Goal: Information Seeking & Learning: Learn about a topic

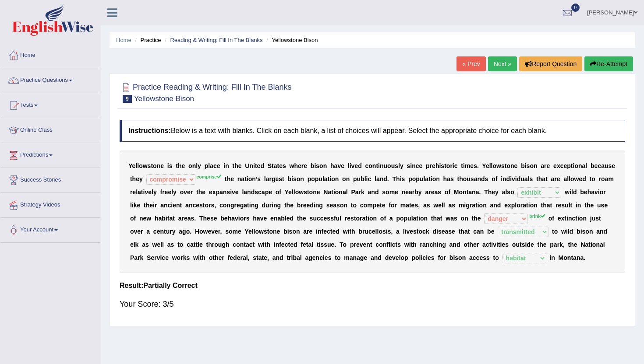
select select "compromise"
select select "exhibit"
select select "danger"
select select "transmitted"
select select "habitat"
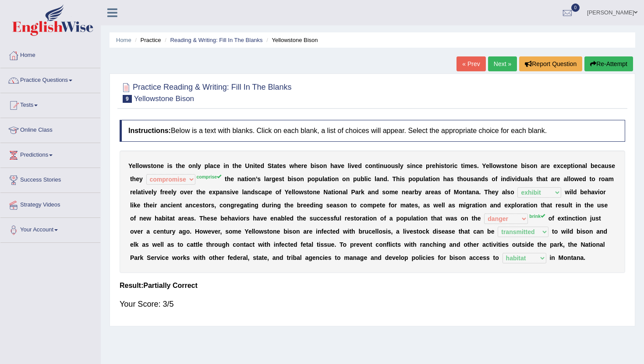
click at [497, 63] on link "Next »" at bounding box center [502, 63] width 29 height 15
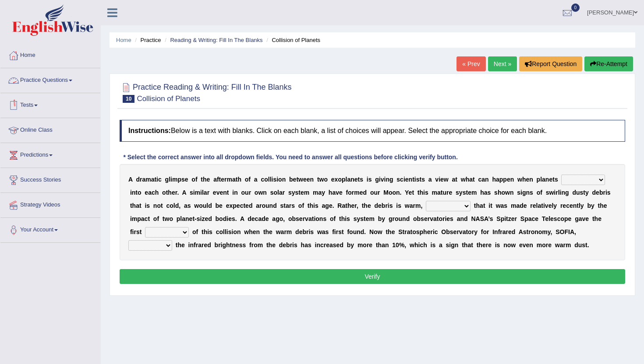
click at [30, 129] on link "Online Class" at bounding box center [50, 129] width 100 height 22
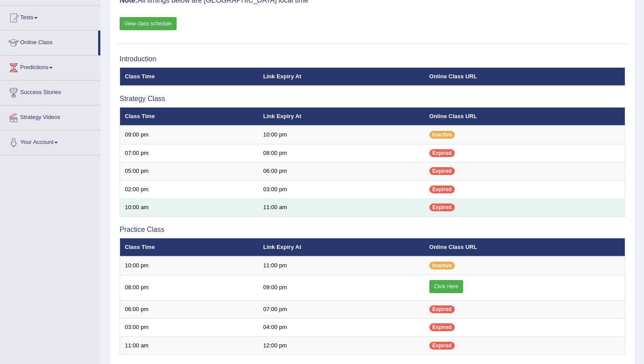
scroll to position [105, 0]
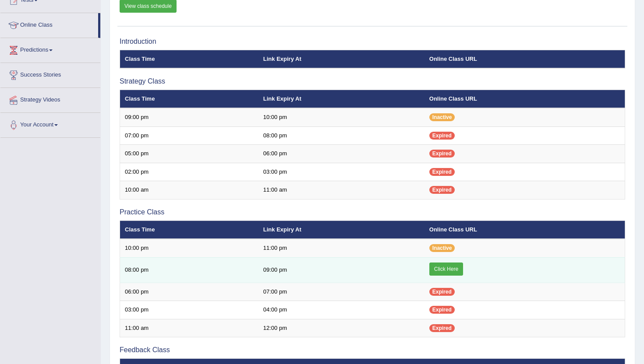
click at [448, 269] on link "Click Here" at bounding box center [446, 269] width 34 height 13
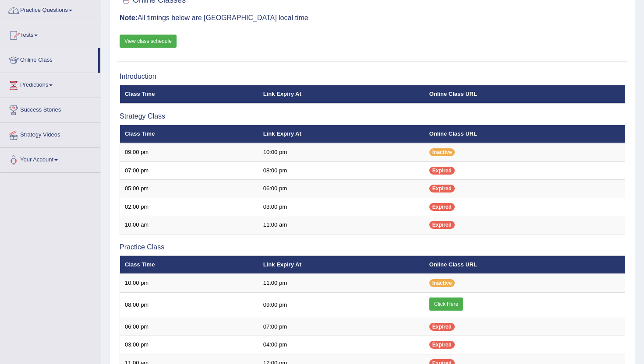
scroll to position [53, 0]
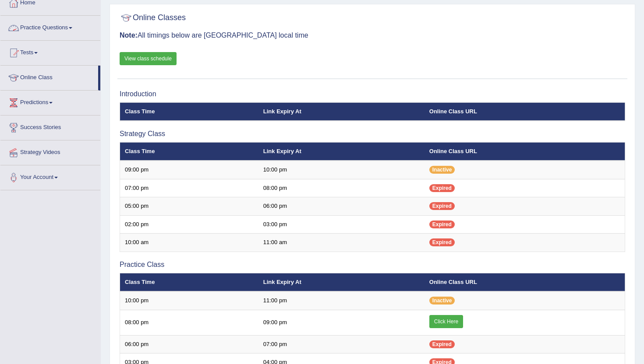
click at [51, 29] on link "Practice Questions" at bounding box center [50, 27] width 100 height 22
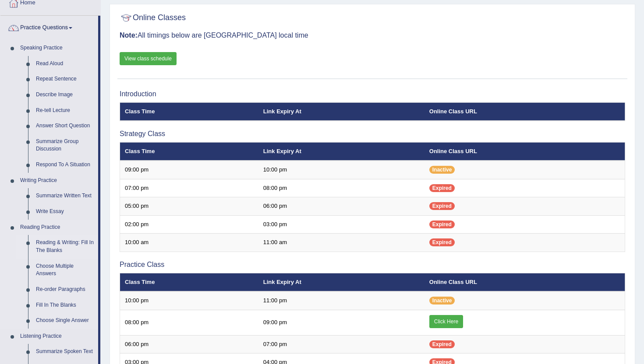
click at [63, 250] on link "Reading & Writing: Fill In The Blanks" at bounding box center [65, 246] width 66 height 23
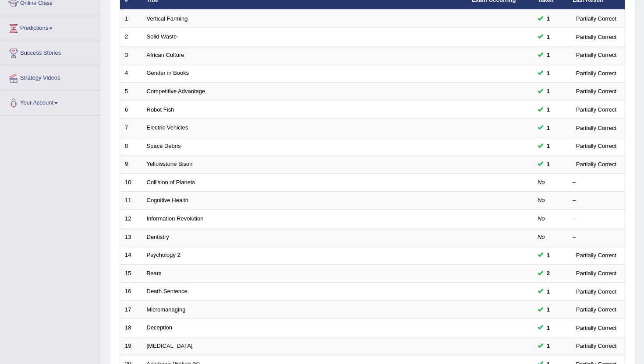
scroll to position [140, 0]
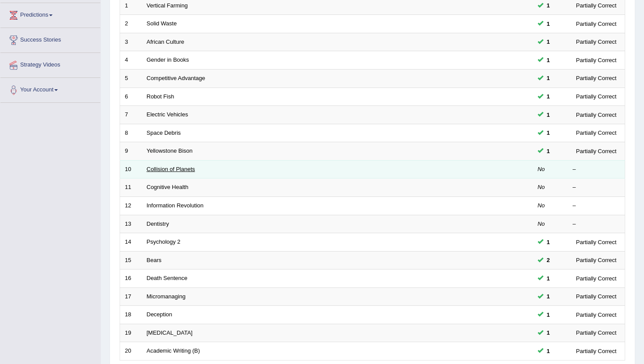
click at [170, 170] on link "Collision of Planets" at bounding box center [171, 169] width 49 height 7
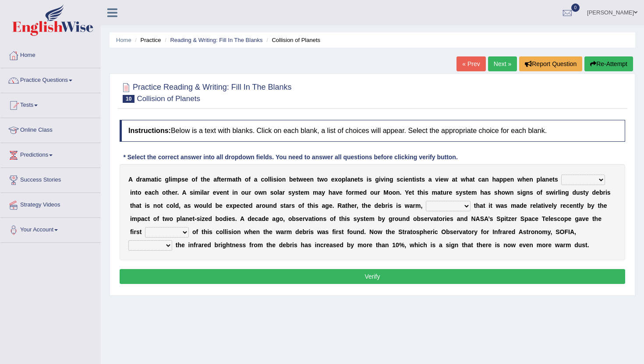
click at [598, 179] on select "crash explore roam implode" at bounding box center [583, 180] width 44 height 11
select select "crash"
click at [562, 175] on select "crash explore roam implode" at bounding box center [583, 180] width 44 height 11
click at [441, 207] on select "reinforcing sentencing forging conducing" at bounding box center [447, 206] width 45 height 11
select select "reinforcing"
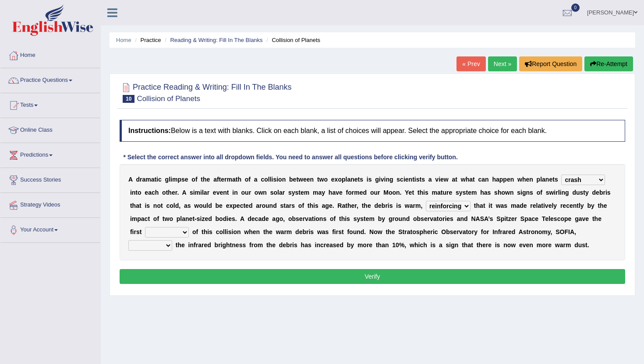
click at [425, 201] on select "reinforcing sentencing forging conducing" at bounding box center [447, 206] width 45 height 11
click at [155, 230] on select "pints faints hints taints" at bounding box center [167, 232] width 44 height 11
select select "hints"
click at [145, 227] on select "pints faints hints taints" at bounding box center [167, 232] width 44 height 11
click at [172, 240] on select "concealed revealed repealed unsealed" at bounding box center [150, 245] width 44 height 11
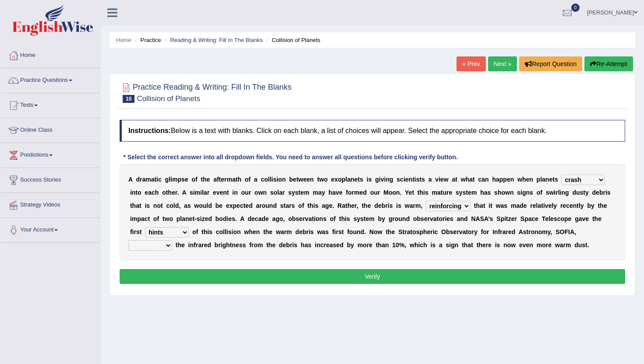
select select "revealed"
click at [172, 240] on select "concealed revealed repealed unsealed" at bounding box center [150, 245] width 44 height 11
click at [574, 274] on button "Verify" at bounding box center [372, 276] width 505 height 15
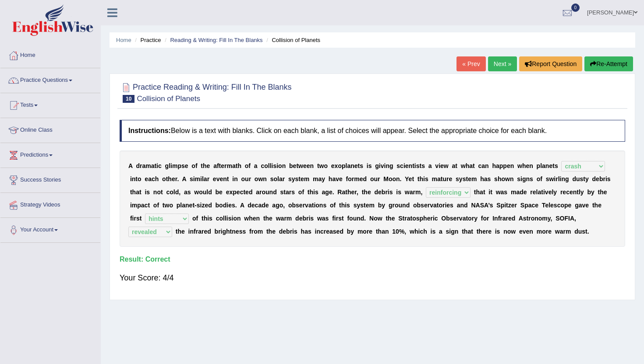
click at [492, 60] on link "Next »" at bounding box center [502, 63] width 29 height 15
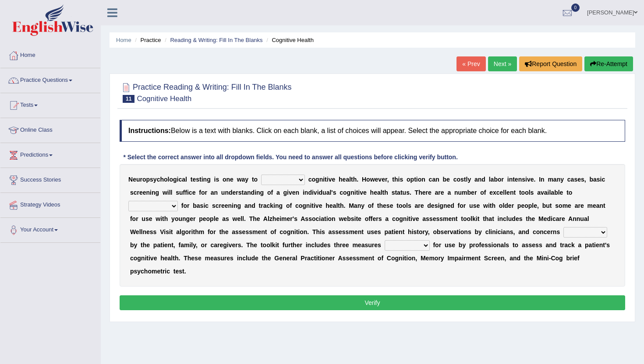
click at [275, 183] on select "obsess assess possess access" at bounding box center [283, 180] width 44 height 11
select select "access"
click at [261, 175] on select "obsess assess possess access" at bounding box center [283, 180] width 44 height 11
click at [152, 209] on select "stationers practitioners petitioners questioners" at bounding box center [152, 206] width 49 height 11
select select "practitioners"
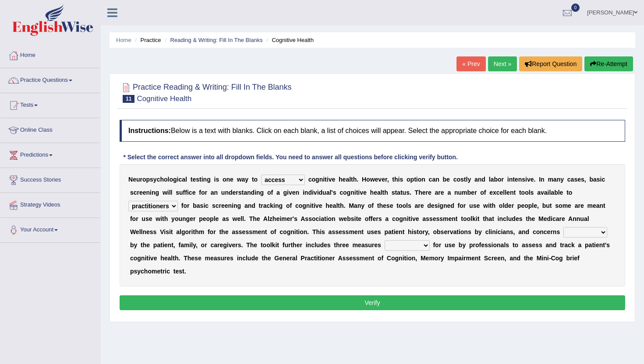
click at [128, 201] on select "stationers practitioners petitioners questioners" at bounding box center [152, 206] width 49 height 11
click at [287, 180] on select "obsess assess possess access" at bounding box center [283, 180] width 44 height 11
select select "assess"
click at [261, 175] on select "obsess assess possess access" at bounding box center [283, 180] width 44 height 11
click at [581, 235] on select "raised rising arising praised" at bounding box center [585, 232] width 44 height 11
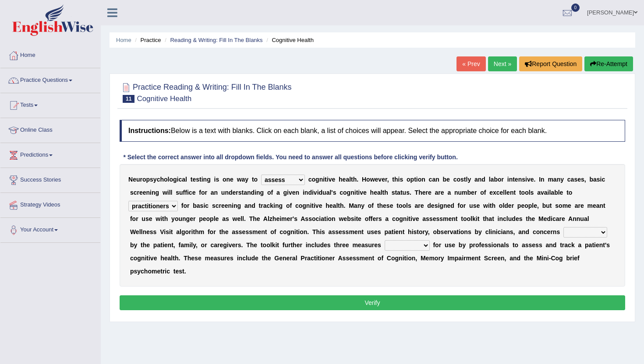
select select "raised"
click at [563, 227] on select "raised rising arising praised" at bounding box center [585, 232] width 44 height 11
click at [398, 248] on select "validated intimidated dilapidated antedated" at bounding box center [406, 245] width 45 height 11
select select "validated"
click at [384, 240] on select "validated intimidated dilapidated antedated" at bounding box center [406, 245] width 45 height 11
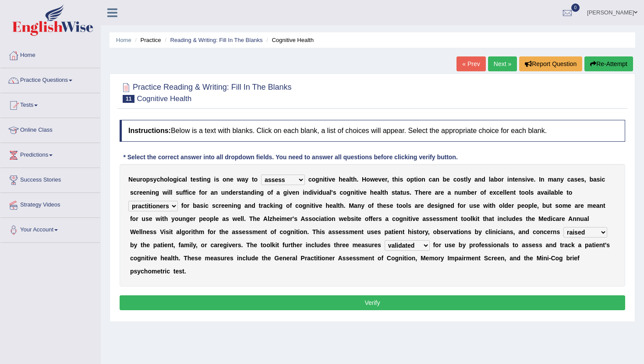
click at [350, 301] on button "Verify" at bounding box center [372, 302] width 505 height 15
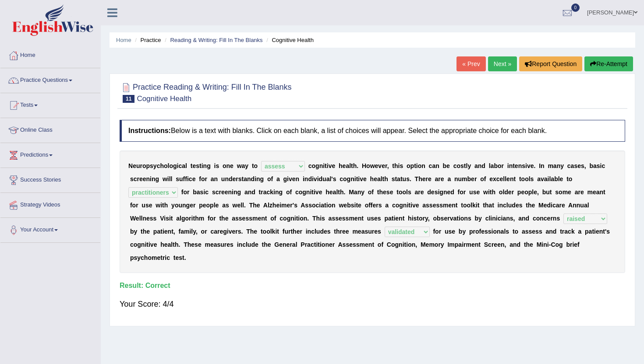
click at [493, 65] on link "Next »" at bounding box center [502, 63] width 29 height 15
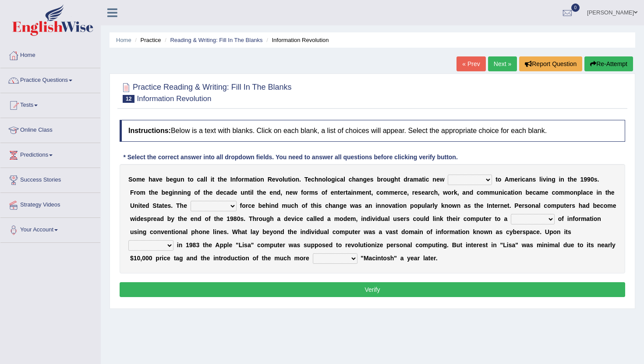
click at [472, 181] on select "challenges puzzles options confusion" at bounding box center [469, 180] width 44 height 11
click at [447, 175] on select "challenges puzzles options confusion" at bounding box center [469, 180] width 44 height 11
click at [480, 178] on select "challenges puzzles options confusion" at bounding box center [469, 180] width 44 height 11
select select "challenges"
click at [447, 175] on select "challenges puzzles options confusion" at bounding box center [469, 180] width 44 height 11
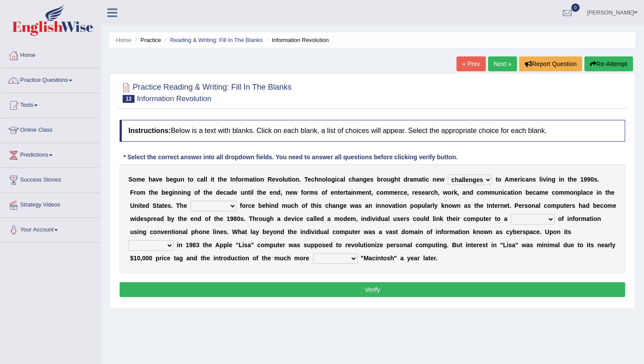
click at [225, 202] on select "unremitting uninspiring driving insinuating" at bounding box center [213, 206] width 46 height 11
select select "driving"
click at [190, 201] on select "unremitting uninspiring driving insinuating" at bounding box center [213, 206] width 46 height 11
click at [535, 218] on select "magnitude bulk wealth volume" at bounding box center [532, 219] width 44 height 11
select select "bulk"
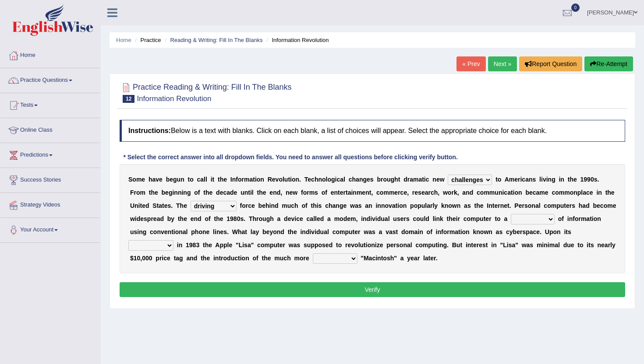
click at [510, 214] on select "magnitude bulk wealth volume" at bounding box center [532, 219] width 44 height 11
click at [138, 255] on b "0" at bounding box center [139, 258] width 4 height 7
click at [146, 245] on select "relief release publication emission" at bounding box center [150, 245] width 45 height 11
select select "publication"
click at [128, 240] on select "relief release publication emission" at bounding box center [150, 245] width 45 height 11
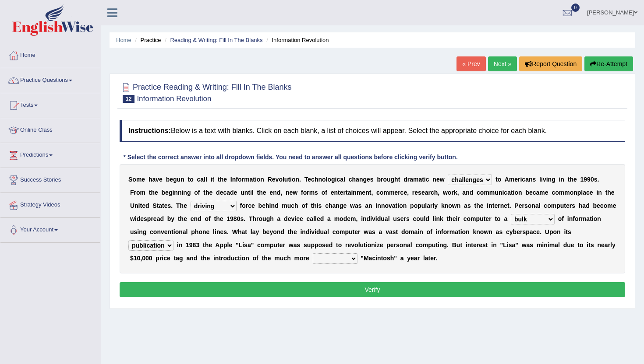
click at [342, 261] on select "convenient affordable advanced formidable" at bounding box center [335, 258] width 45 height 11
select select "convenient"
click at [313, 253] on select "convenient affordable advanced formidable" at bounding box center [335, 258] width 45 height 11
click at [339, 260] on select "convenient affordable advanced formidable" at bounding box center [335, 258] width 45 height 11
click at [360, 287] on button "Verify" at bounding box center [372, 289] width 505 height 15
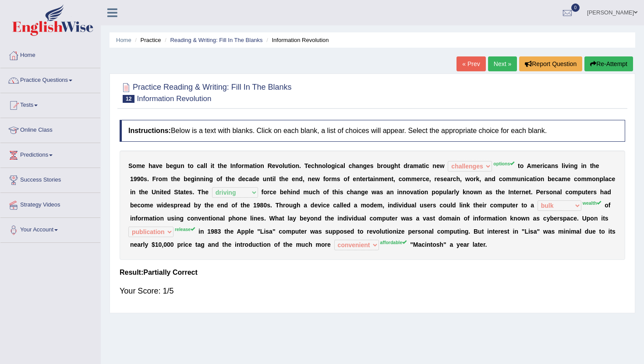
click at [501, 64] on link "Next »" at bounding box center [502, 63] width 29 height 15
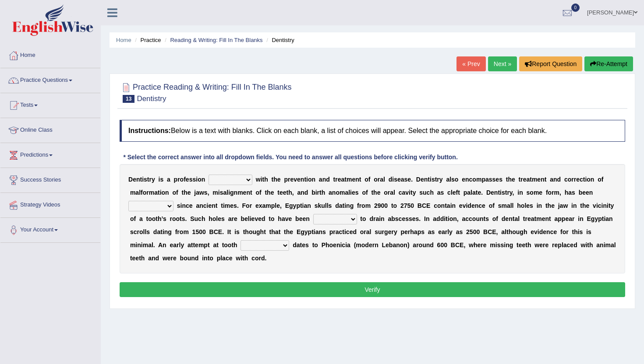
click at [235, 179] on select "agreed dealt concerned taken" at bounding box center [230, 180] width 44 height 11
select select "concerned"
click at [208, 175] on select "agreed dealt concerned taken" at bounding box center [230, 180] width 44 height 11
click at [149, 210] on select "criticized replaced practiced abandoned" at bounding box center [150, 206] width 45 height 11
select select "practiced"
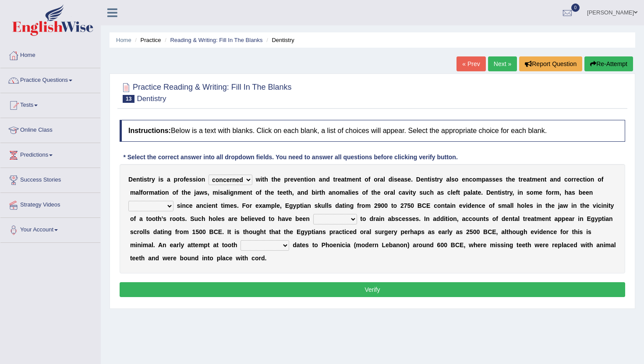
click at [128, 201] on select "criticized replaced practiced abandoned" at bounding box center [150, 206] width 45 height 11
click at [324, 218] on select "fluctuated laminated drilled sealed" at bounding box center [335, 219] width 44 height 11
select select "drilled"
click at [313, 214] on select "fluctuated laminated drilled sealed" at bounding box center [335, 219] width 44 height 11
click at [252, 245] on select "reparation sacrament restitution replacement" at bounding box center [264, 245] width 49 height 11
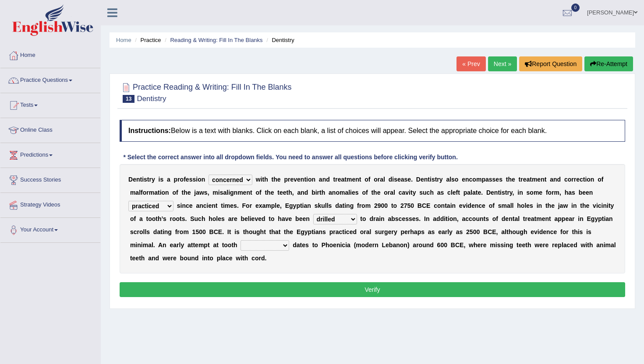
select select "replacement"
click at [241, 240] on select "reparation sacrament restitution replacement" at bounding box center [264, 245] width 49 height 11
click at [260, 291] on button "Verify" at bounding box center [372, 289] width 505 height 15
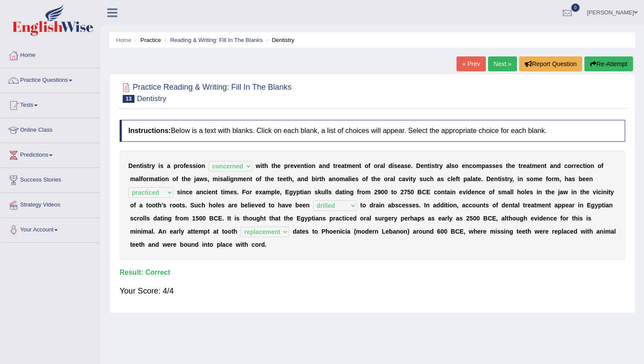
click at [496, 63] on link "Next »" at bounding box center [502, 63] width 29 height 15
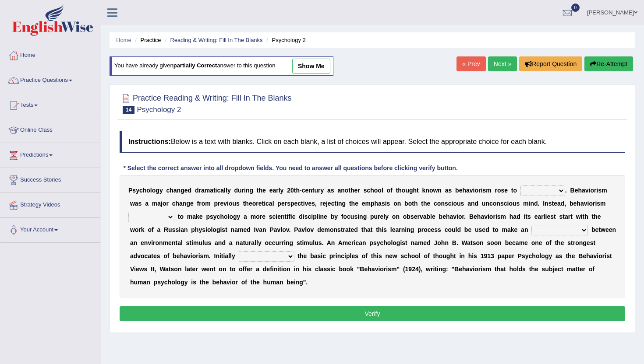
click at [521, 193] on select "dominance temptation challenge temper" at bounding box center [542, 191] width 45 height 11
select select "temper"
click at [520, 186] on select "dominance temptation challenge temper" at bounding box center [542, 191] width 45 height 11
click at [164, 220] on select "reproached reproved strove rewove" at bounding box center [151, 217] width 46 height 11
select select "rewove"
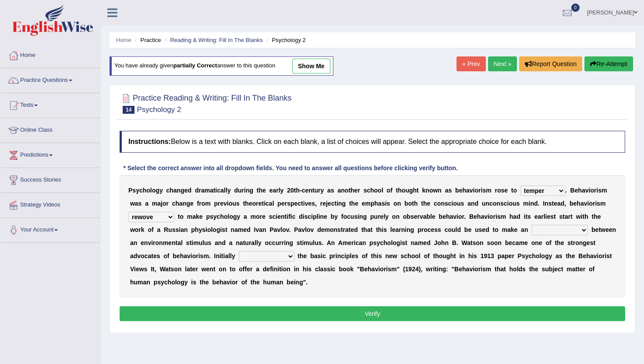
click at [128, 212] on select "reproached reproved strove rewove" at bounding box center [151, 217] width 46 height 11
click at [531, 230] on select "acclimatization association union combination" at bounding box center [559, 230] width 56 height 11
select select "combination"
click at [531, 225] on select "acclimatization association union combination" at bounding box center [559, 230] width 56 height 11
click at [239, 259] on select "questioning foreshortening unburdening outlining" at bounding box center [267, 256] width 56 height 11
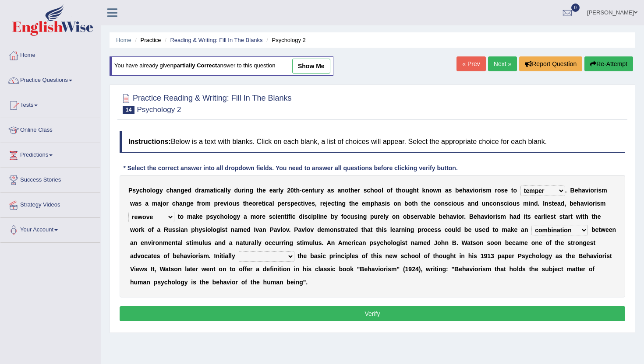
select select "outlining"
click at [239, 251] on select "questioning foreshortening unburdening outlining" at bounding box center [267, 256] width 56 height 11
click at [225, 315] on button "Verify" at bounding box center [372, 313] width 505 height 15
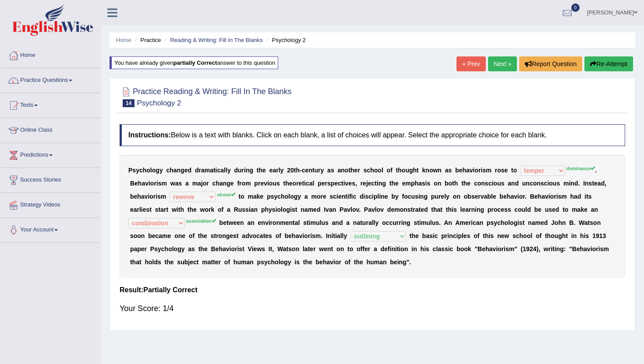
click at [495, 63] on link "Next »" at bounding box center [502, 63] width 29 height 15
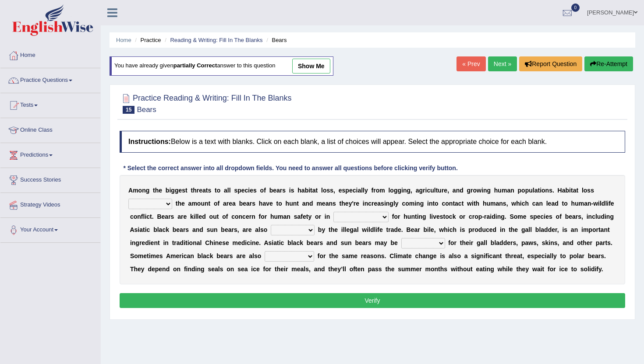
click at [310, 65] on link "show me" at bounding box center [311, 66] width 38 height 15
select select "reduces"
select select "appreciation"
select select "prohibited"
select select "blenched"
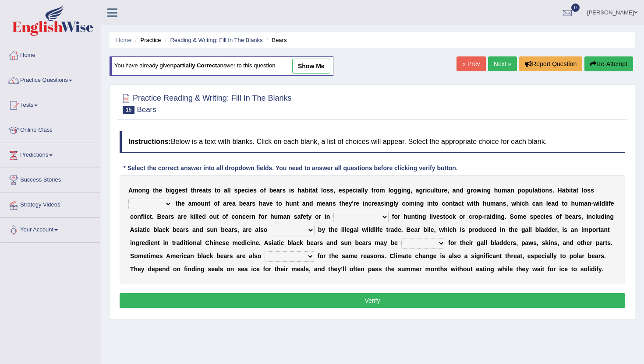
select select "targeted"
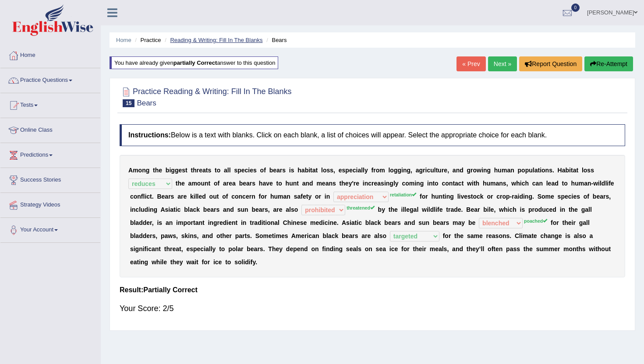
click at [201, 39] on link "Reading & Writing: Fill In The Blanks" at bounding box center [216, 40] width 92 height 7
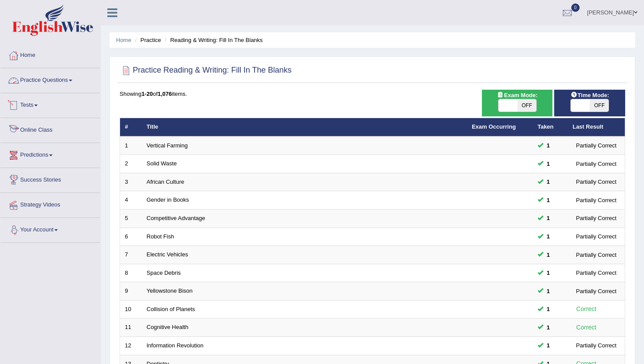
click at [44, 84] on link "Practice Questions" at bounding box center [50, 79] width 100 height 22
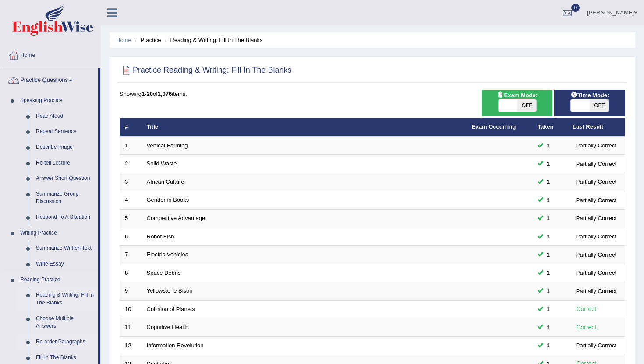
click at [88, 347] on link "Re-order Paragraphs" at bounding box center [65, 342] width 66 height 16
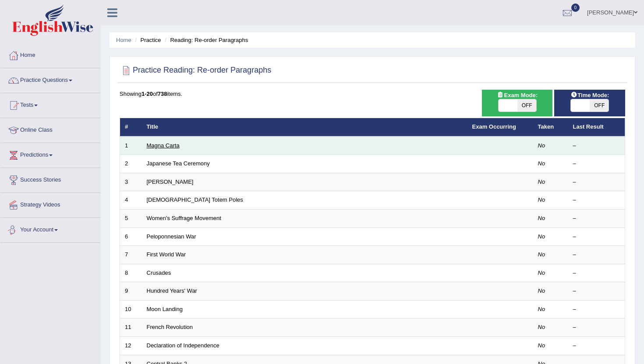
click at [158, 145] on link "Magna Carta" at bounding box center [163, 145] width 33 height 7
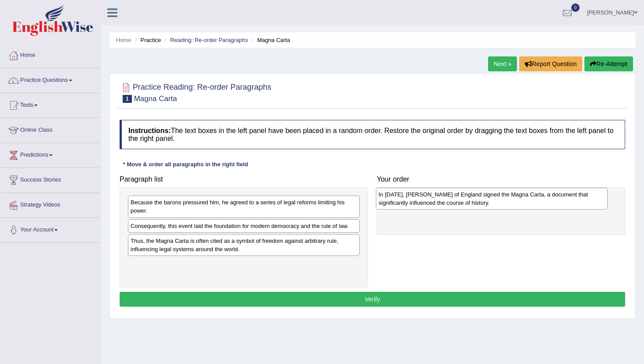
drag, startPoint x: 150, startPoint y: 229, endPoint x: 398, endPoint y: 198, distance: 249.8
click at [398, 198] on div "In 1215, King John of England signed the Magna Carta, a document that significa…" at bounding box center [492, 199] width 232 height 22
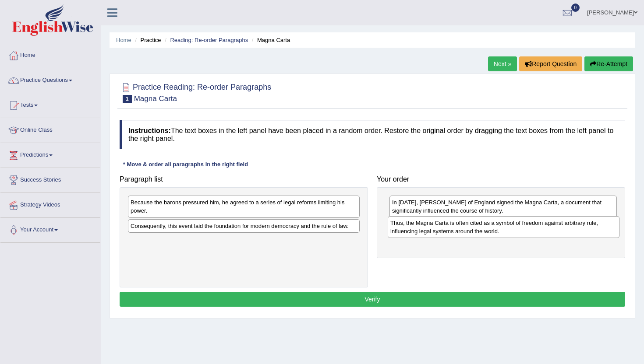
drag, startPoint x: 148, startPoint y: 244, endPoint x: 408, endPoint y: 226, distance: 260.2
click at [408, 226] on div "Thus, the Magna Carta is often cited as a symbol of freedom against arbitrary r…" at bounding box center [503, 227] width 232 height 22
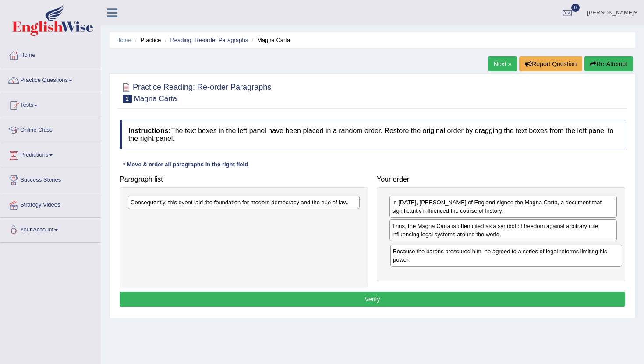
drag, startPoint x: 144, startPoint y: 213, endPoint x: 406, endPoint y: 262, distance: 266.8
click at [406, 262] on div "Because the barons pressured him, he agreed to a series of legal reforms limiti…" at bounding box center [506, 256] width 232 height 22
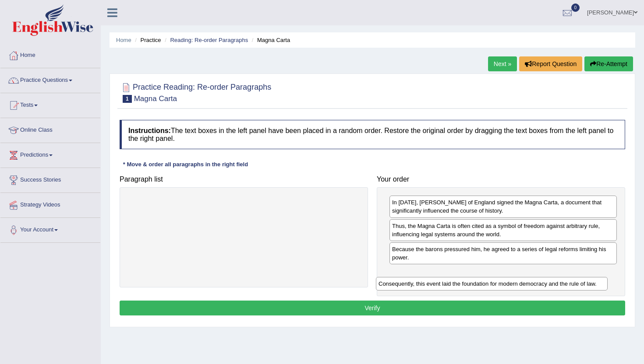
drag, startPoint x: 138, startPoint y: 205, endPoint x: 386, endPoint y: 285, distance: 261.0
click at [386, 285] on div "Consequently, this event laid the foundation for modern democracy and the rule …" at bounding box center [492, 284] width 232 height 14
click at [366, 311] on button "Verify" at bounding box center [372, 308] width 505 height 15
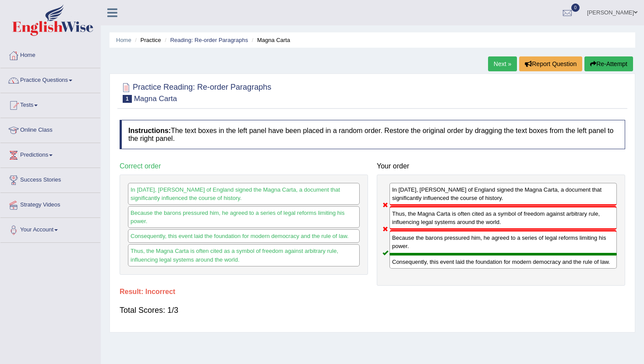
click at [498, 63] on link "Next »" at bounding box center [502, 63] width 29 height 15
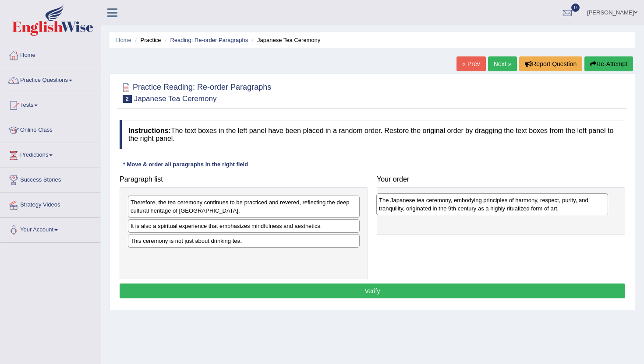
drag, startPoint x: 137, startPoint y: 227, endPoint x: 386, endPoint y: 200, distance: 249.6
click at [386, 200] on div "The Japanese tea ceremony, embodying principles of harmony, respect, purity, an…" at bounding box center [492, 204] width 232 height 22
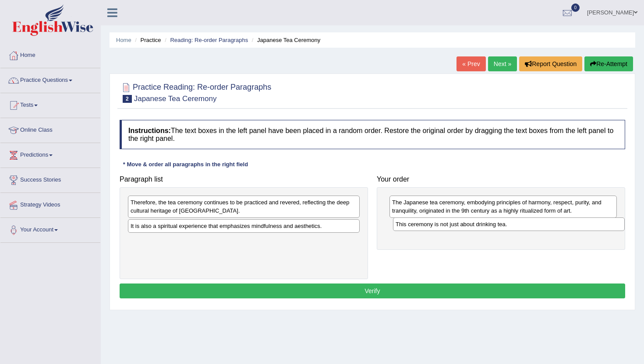
drag, startPoint x: 193, startPoint y: 246, endPoint x: 458, endPoint y: 229, distance: 265.4
click at [458, 229] on div "This ceremony is not just about drinking tea." at bounding box center [509, 225] width 232 height 14
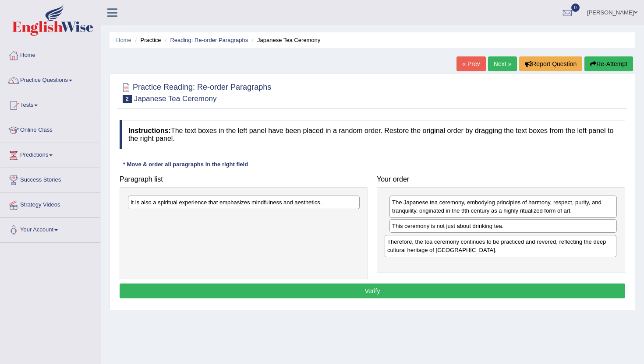
drag, startPoint x: 160, startPoint y: 211, endPoint x: 421, endPoint y: 248, distance: 263.4
click at [421, 248] on div "Therefore, the tea ceremony continues to be practiced and revered, reflecting t…" at bounding box center [500, 246] width 232 height 22
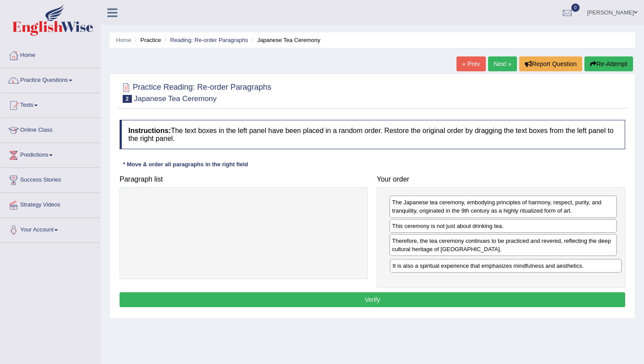
drag, startPoint x: 229, startPoint y: 205, endPoint x: 490, endPoint y: 269, distance: 269.5
click at [490, 269] on div "It is also a spiritual experience that emphasizes mindfulness and aesthetics." at bounding box center [506, 266] width 232 height 14
click at [453, 296] on button "Verify" at bounding box center [372, 299] width 505 height 15
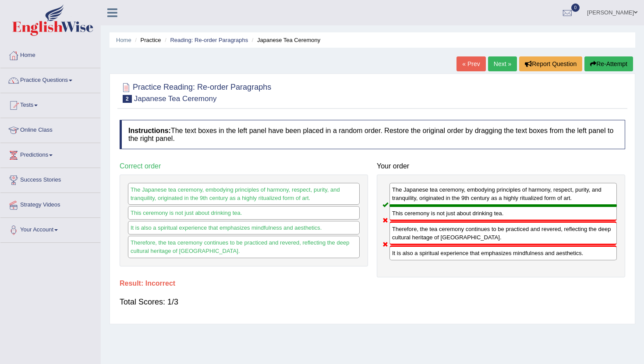
click at [501, 60] on link "Next »" at bounding box center [502, 63] width 29 height 15
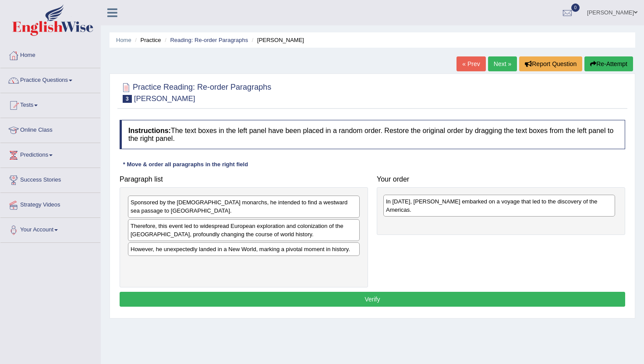
drag, startPoint x: 156, startPoint y: 270, endPoint x: 411, endPoint y: 207, distance: 262.8
click at [411, 207] on div "In [DATE], [PERSON_NAME] embarked on a voyage that led to the discovery of the …" at bounding box center [499, 206] width 232 height 22
click at [141, 229] on div "Therefore, this event led to widespread European exploration and colonization o…" at bounding box center [244, 230] width 232 height 22
click at [136, 211] on div "Sponsored by the [DEMOGRAPHIC_DATA] monarchs, he intended to find a westward se…" at bounding box center [244, 207] width 232 height 22
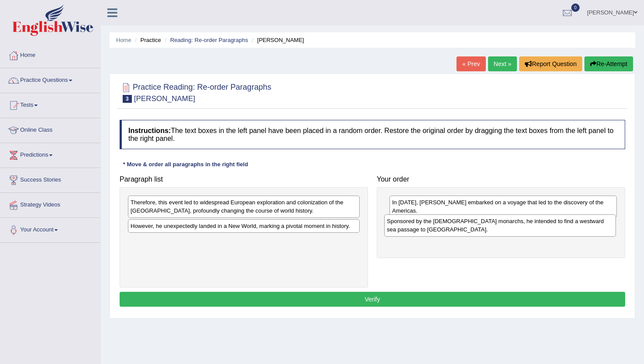
drag, startPoint x: 137, startPoint y: 211, endPoint x: 393, endPoint y: 230, distance: 257.2
click at [393, 230] on div "Sponsored by the Spanish monarchs, he intended to find a westward sea passage t…" at bounding box center [500, 226] width 232 height 22
click at [185, 209] on div "Therefore, this event led to widespread European exploration and colonization o…" at bounding box center [244, 207] width 232 height 22
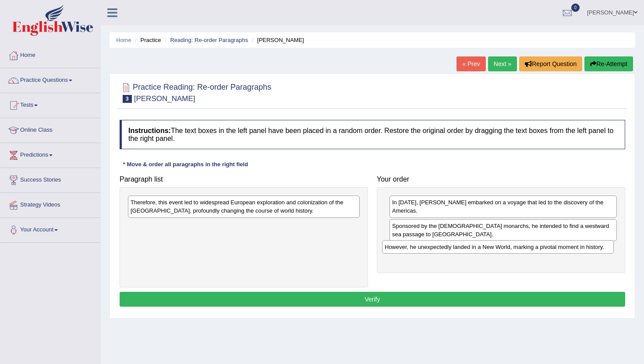
drag, startPoint x: 134, startPoint y: 227, endPoint x: 388, endPoint y: 247, distance: 254.7
click at [388, 247] on div "However, he unexpectedly landed in a New World, marking a pivotal moment in his…" at bounding box center [498, 247] width 232 height 14
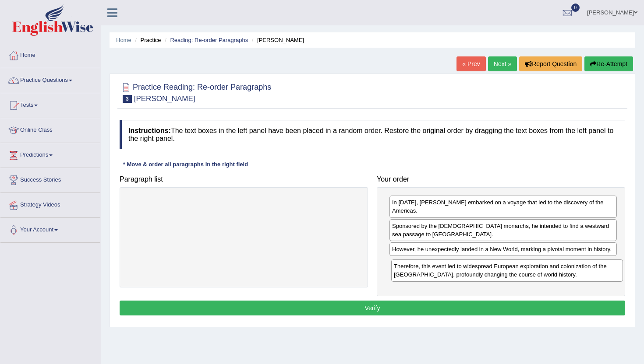
drag, startPoint x: 137, startPoint y: 207, endPoint x: 400, endPoint y: 271, distance: 270.1
click at [400, 271] on div "Therefore, this event led to widespread European exploration and colonization o…" at bounding box center [507, 271] width 232 height 22
click at [371, 306] on button "Verify" at bounding box center [372, 308] width 505 height 15
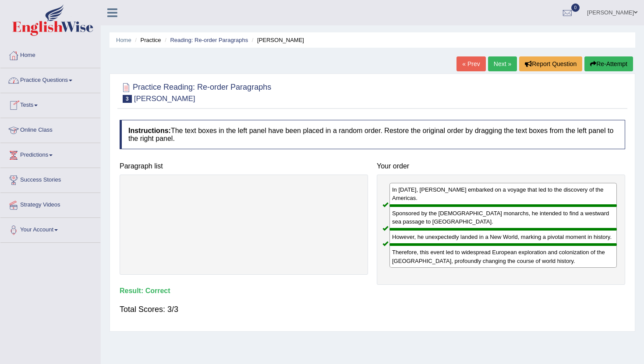
click at [42, 81] on link "Practice Questions" at bounding box center [50, 79] width 100 height 22
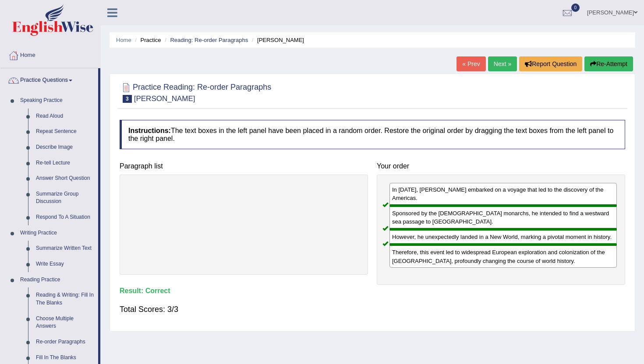
click at [105, 344] on div "Home Practice Reading: Re-order Paragraphs Christopher Columbus « Prev Next » R…" at bounding box center [372, 219] width 543 height 438
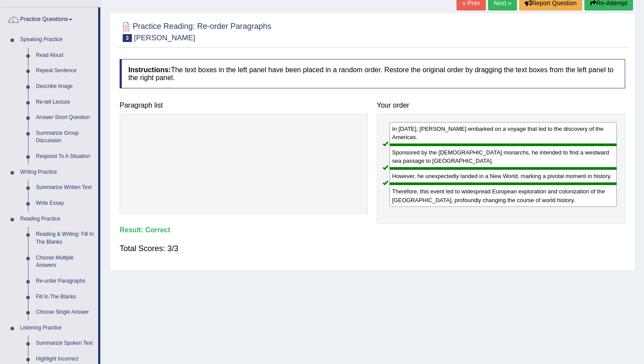
scroll to position [70, 0]
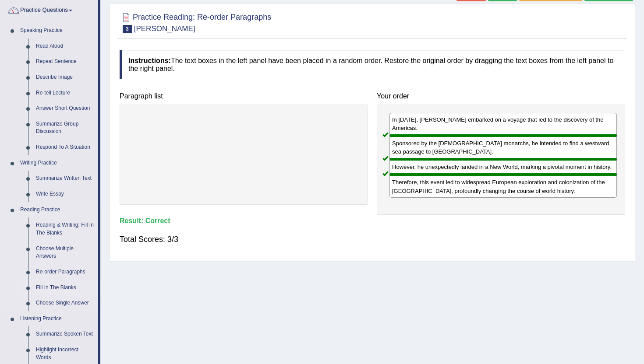
click at [71, 288] on link "Fill In The Blanks" at bounding box center [65, 288] width 66 height 16
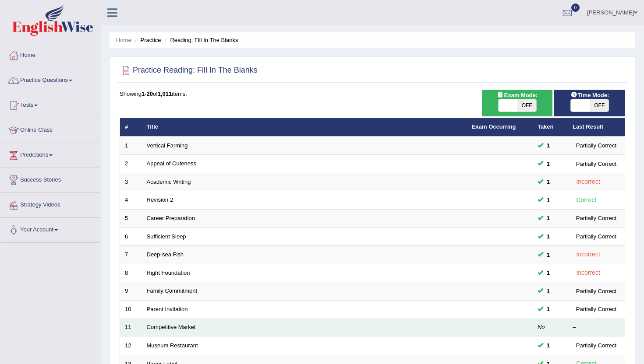
click at [292, 329] on td "Competitive Market" at bounding box center [304, 328] width 325 height 18
click at [159, 328] on link "Competitive Market" at bounding box center [171, 327] width 49 height 7
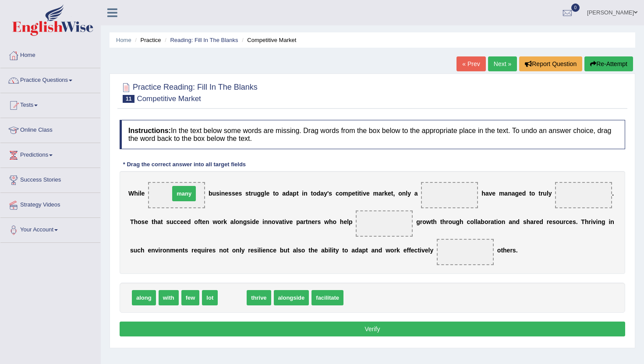
drag, startPoint x: 236, startPoint y: 301, endPoint x: 186, endPoint y: 197, distance: 115.5
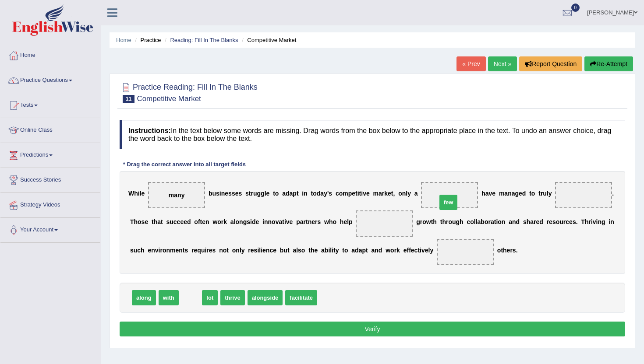
drag, startPoint x: 193, startPoint y: 300, endPoint x: 453, endPoint y: 203, distance: 277.3
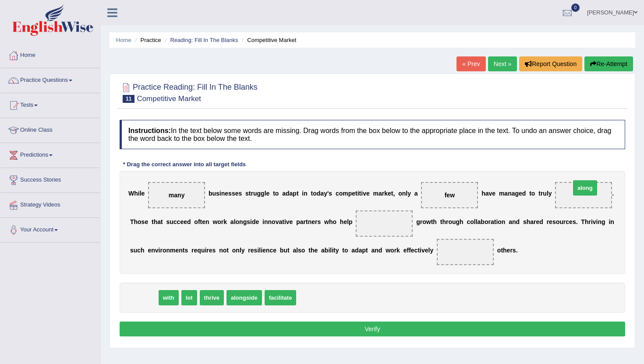
drag, startPoint x: 141, startPoint y: 299, endPoint x: 577, endPoint y: 195, distance: 448.2
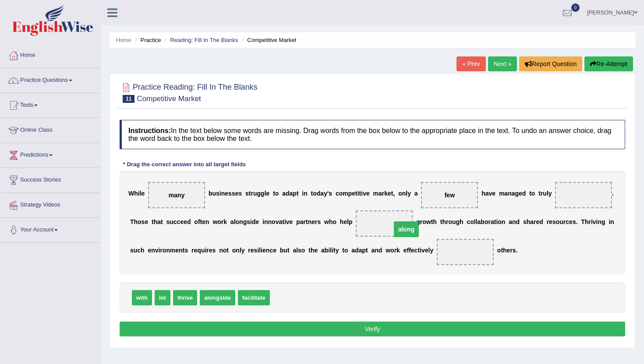
drag, startPoint x: 577, startPoint y: 195, endPoint x: 395, endPoint y: 227, distance: 185.0
drag, startPoint x: 144, startPoint y: 301, endPoint x: 577, endPoint y: 201, distance: 443.3
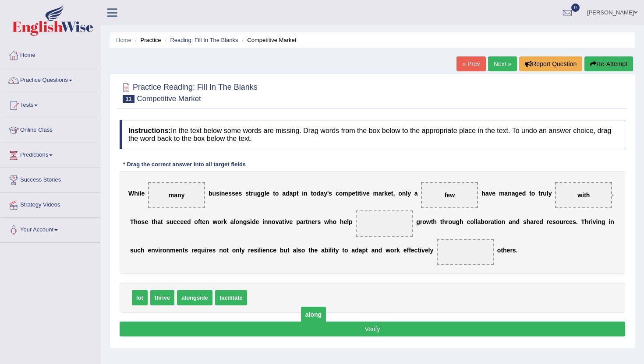
drag, startPoint x: 378, startPoint y: 225, endPoint x: 303, endPoint y: 316, distance: 117.9
drag, startPoint x: 137, startPoint y: 301, endPoint x: 381, endPoint y: 231, distance: 254.5
drag, startPoint x: 567, startPoint y: 195, endPoint x: 563, endPoint y: 191, distance: 5.6
click at [559, 193] on span "with" at bounding box center [583, 195] width 57 height 26
drag, startPoint x: 580, startPoint y: 195, endPoint x: 461, endPoint y: 256, distance: 134.7
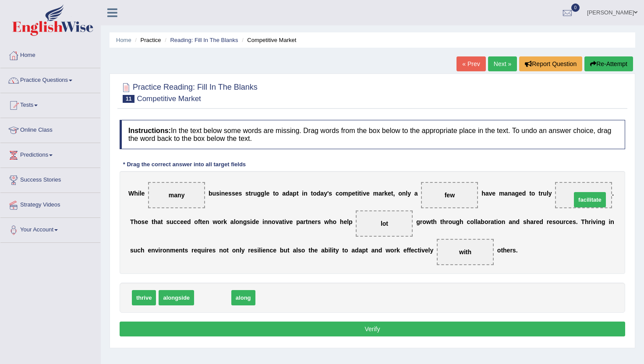
drag, startPoint x: 207, startPoint y: 302, endPoint x: 581, endPoint y: 199, distance: 388.5
click at [333, 326] on button "Verify" at bounding box center [372, 329] width 505 height 15
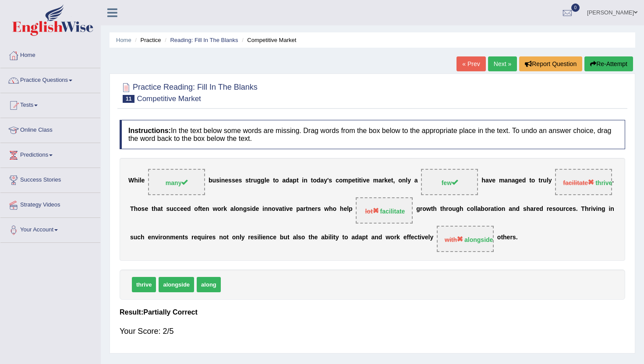
click at [502, 67] on link "Next »" at bounding box center [502, 63] width 29 height 15
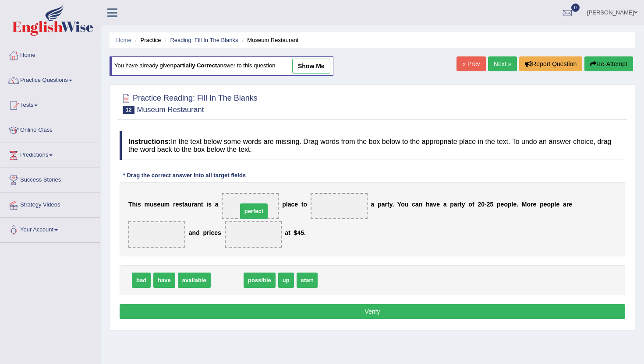
drag, startPoint x: 226, startPoint y: 287, endPoint x: 253, endPoint y: 215, distance: 76.6
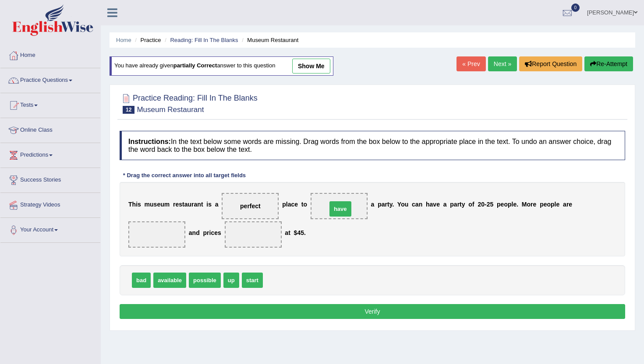
drag, startPoint x: 272, startPoint y: 282, endPoint x: 322, endPoint y: 217, distance: 82.7
drag, startPoint x: 173, startPoint y: 284, endPoint x: 161, endPoint y: 241, distance: 44.7
drag, startPoint x: 196, startPoint y: 283, endPoint x: 208, endPoint y: 284, distance: 12.7
drag, startPoint x: 198, startPoint y: 284, endPoint x: 247, endPoint y: 236, distance: 69.0
click at [236, 319] on div "Instructions: In the text below some words are missing. Drag words from the box…" at bounding box center [372, 227] width 510 height 200
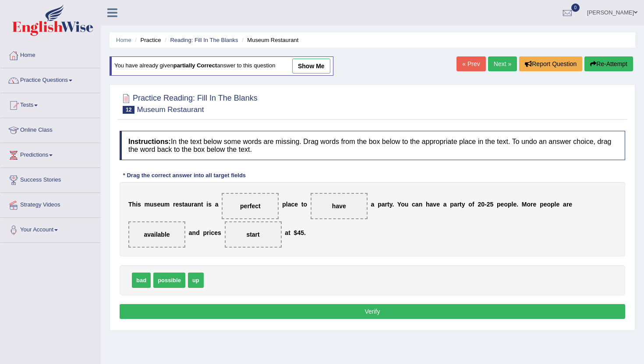
click at [236, 315] on button "Verify" at bounding box center [372, 311] width 505 height 15
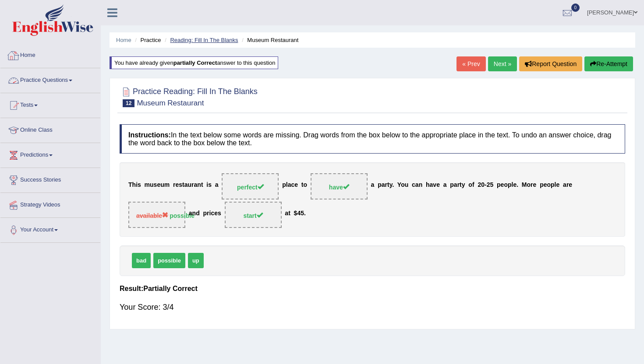
click at [195, 39] on link "Reading: Fill In The Blanks" at bounding box center [204, 40] width 68 height 7
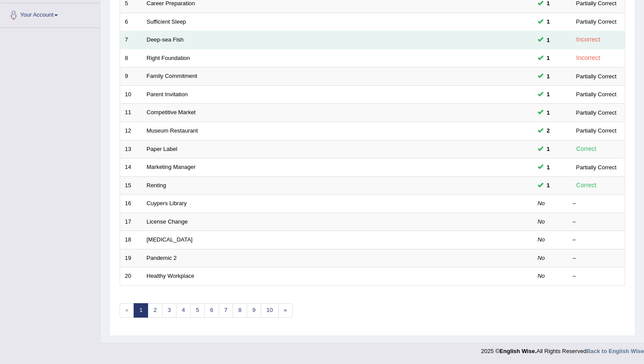
scroll to position [215, 0]
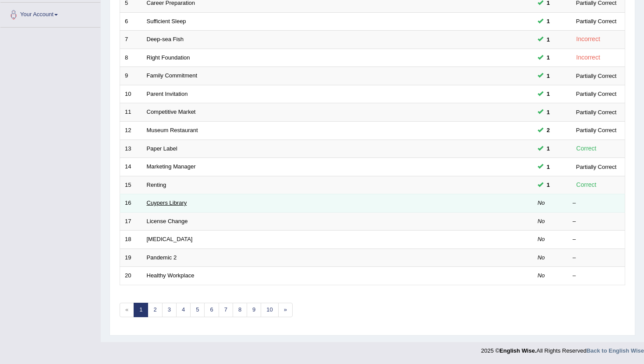
click at [154, 206] on link "Cuypers Library" at bounding box center [167, 203] width 40 height 7
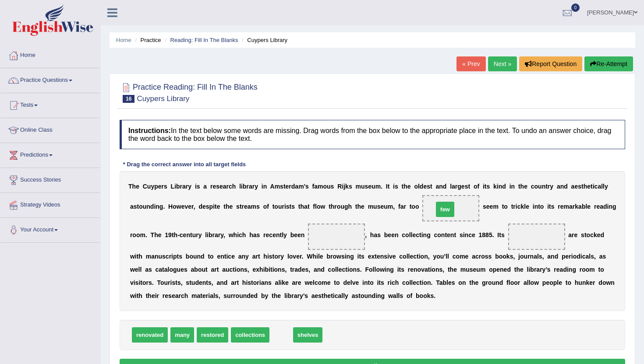
drag, startPoint x: 277, startPoint y: 336, endPoint x: 440, endPoint y: 211, distance: 205.7
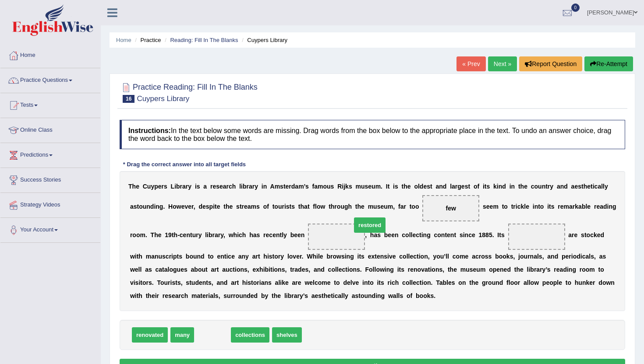
drag, startPoint x: 213, startPoint y: 339, endPoint x: 354, endPoint y: 235, distance: 175.0
drag, startPoint x: 354, startPoint y: 235, endPoint x: 278, endPoint y: 337, distance: 126.9
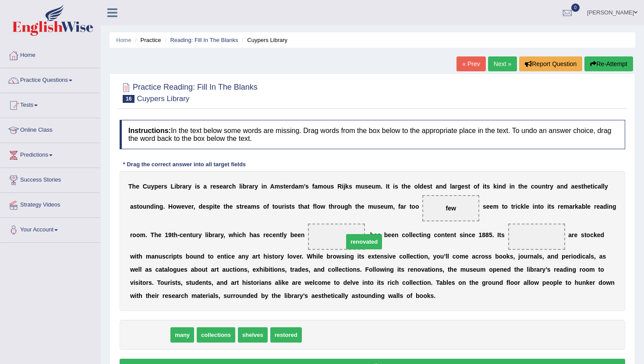
drag, startPoint x: 144, startPoint y: 335, endPoint x: 357, endPoint y: 243, distance: 231.9
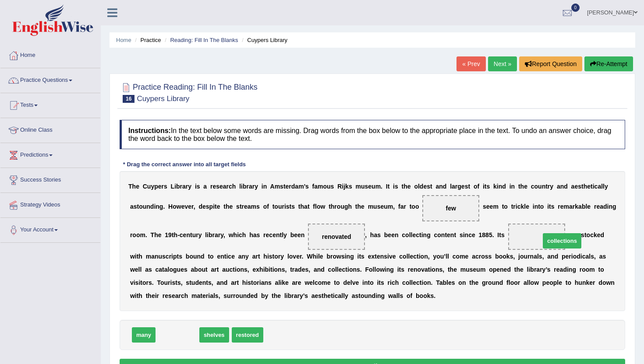
drag, startPoint x: 170, startPoint y: 339, endPoint x: 553, endPoint y: 243, distance: 394.9
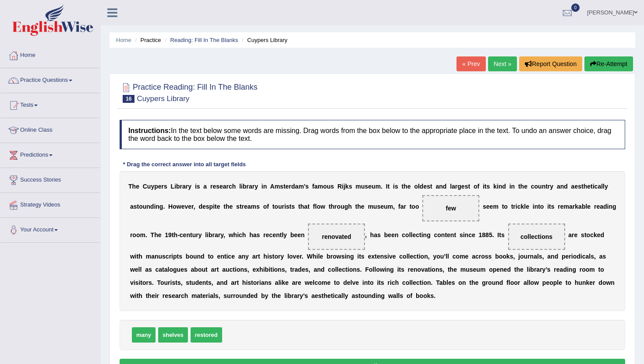
click at [475, 359] on button "Verify" at bounding box center [372, 366] width 505 height 15
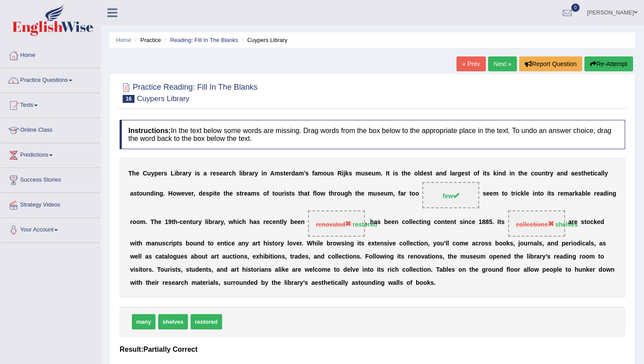
click at [507, 67] on link "Next »" at bounding box center [502, 63] width 29 height 15
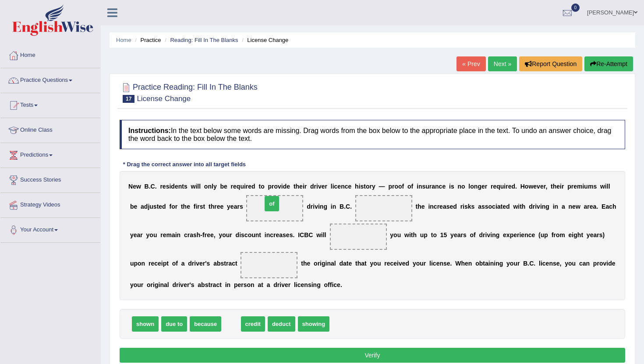
drag, startPoint x: 232, startPoint y: 328, endPoint x: 273, endPoint y: 211, distance: 124.3
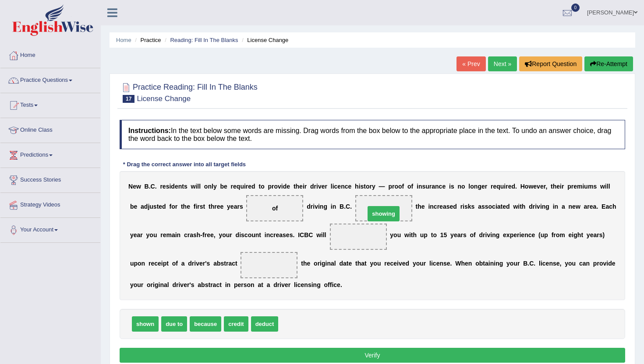
drag, startPoint x: 292, startPoint y: 330, endPoint x: 376, endPoint y: 218, distance: 140.7
drag, startPoint x: 232, startPoint y: 328, endPoint x: 347, endPoint y: 237, distance: 145.8
drag, startPoint x: 204, startPoint y: 326, endPoint x: 197, endPoint y: 326, distance: 6.6
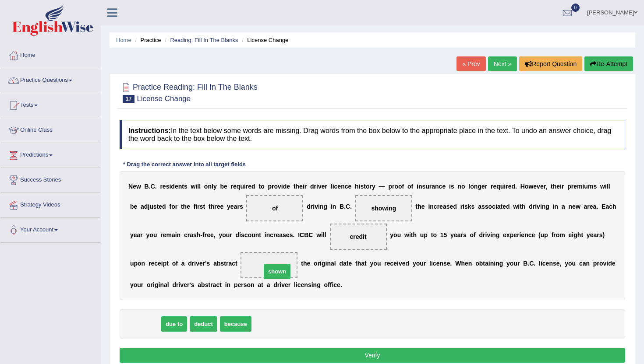
drag, startPoint x: 143, startPoint y: 327, endPoint x: 275, endPoint y: 274, distance: 141.8
click at [267, 356] on button "Verify" at bounding box center [372, 355] width 505 height 15
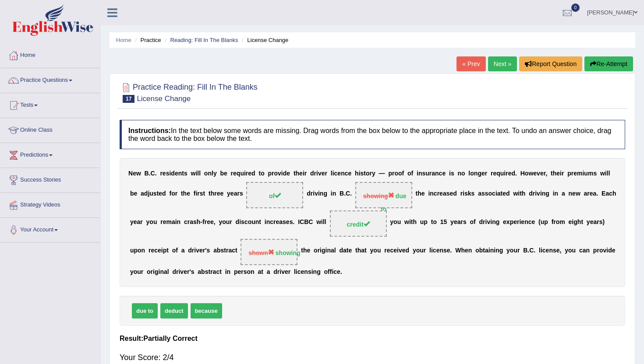
click at [498, 68] on link "Next »" at bounding box center [502, 63] width 29 height 15
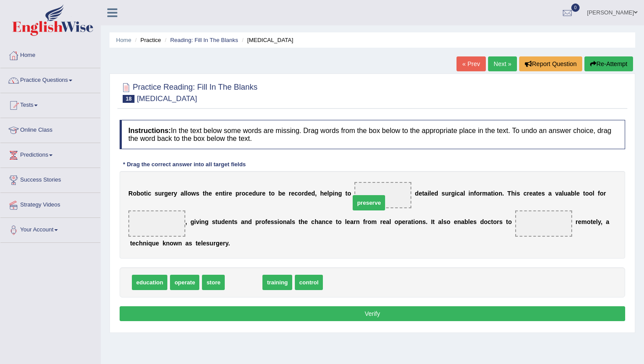
drag, startPoint x: 236, startPoint y: 284, endPoint x: 361, endPoint y: 203, distance: 149.3
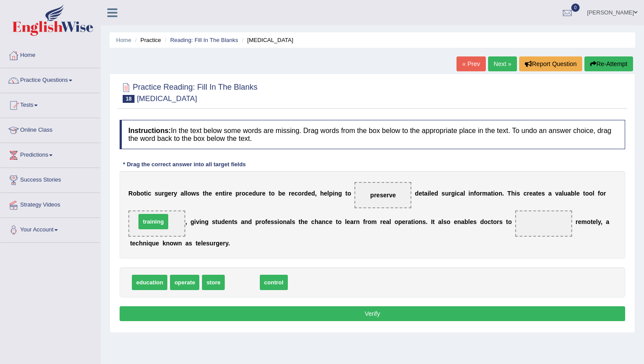
drag, startPoint x: 245, startPoint y: 283, endPoint x: 156, endPoint y: 222, distance: 107.7
drag, startPoint x: 156, startPoint y: 222, endPoint x: 280, endPoint y: 280, distance: 137.3
drag, startPoint x: 154, startPoint y: 285, endPoint x: 165, endPoint y: 225, distance: 61.0
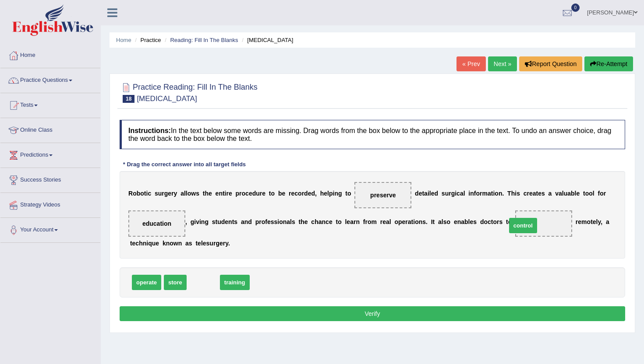
drag, startPoint x: 200, startPoint y: 284, endPoint x: 520, endPoint y: 227, distance: 324.6
click at [521, 227] on span "control" at bounding box center [543, 224] width 57 height 26
click at [308, 310] on button "Verify" at bounding box center [372, 313] width 505 height 15
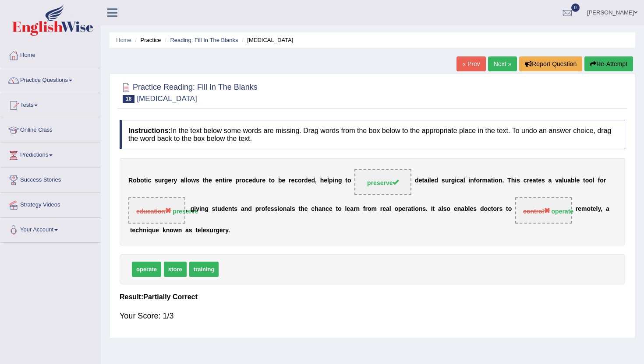
click at [250, 238] on div "R o b o t i c s u r g e r y a l l o w s t h e e n t i r e p r o c e d u r e t o…" at bounding box center [372, 202] width 505 height 88
click at [499, 61] on link "Next »" at bounding box center [502, 63] width 29 height 15
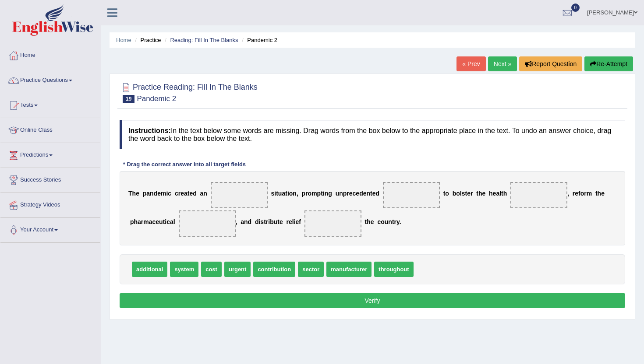
click at [471, 64] on link "« Prev" at bounding box center [470, 63] width 29 height 15
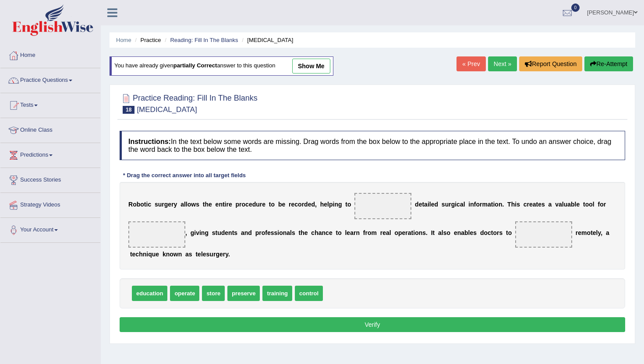
click at [310, 71] on link "show me" at bounding box center [311, 66] width 38 height 15
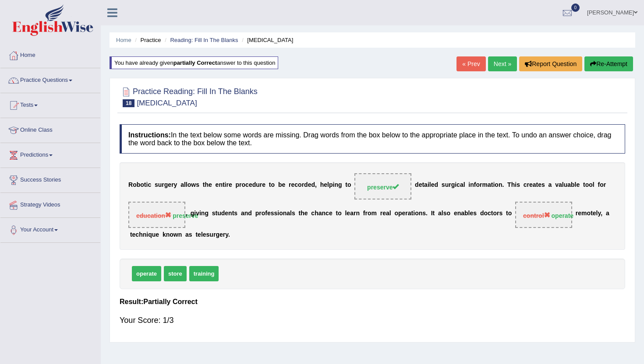
click at [503, 62] on link "Next »" at bounding box center [502, 63] width 29 height 15
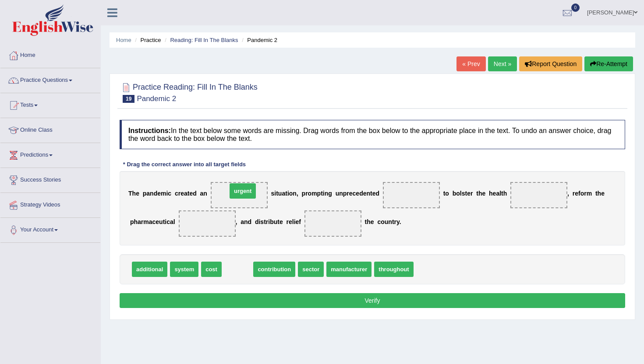
drag, startPoint x: 230, startPoint y: 274, endPoint x: 236, endPoint y: 199, distance: 75.1
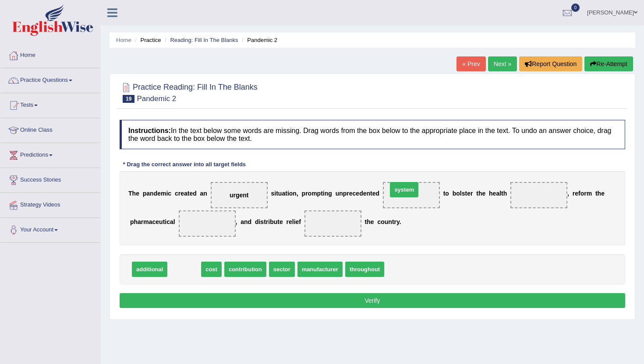
drag, startPoint x: 183, startPoint y: 272, endPoint x: 398, endPoint y: 195, distance: 227.9
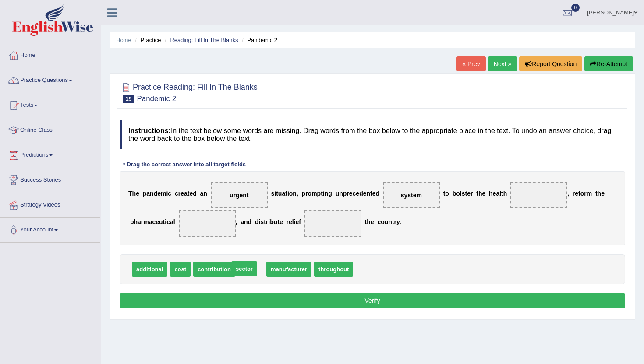
drag, startPoint x: 250, startPoint y: 270, endPoint x: 244, endPoint y: 269, distance: 6.6
drag, startPoint x: 178, startPoint y: 271, endPoint x: 541, endPoint y: 196, distance: 370.6
click at [320, 272] on span "sector" at bounding box center [317, 269] width 26 height 15
click at [283, 271] on span "throughout" at bounding box center [281, 269] width 39 height 15
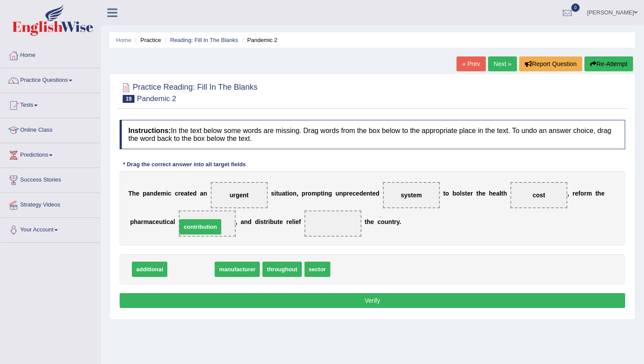
drag, startPoint x: 192, startPoint y: 272, endPoint x: 201, endPoint y: 229, distance: 43.4
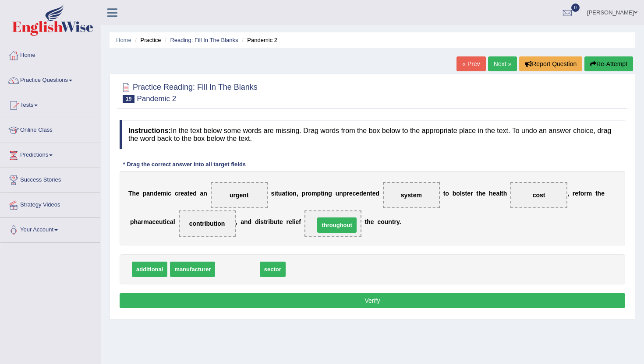
drag, startPoint x: 232, startPoint y: 273, endPoint x: 328, endPoint y: 230, distance: 105.2
click at [297, 301] on button "Verify" at bounding box center [372, 300] width 505 height 15
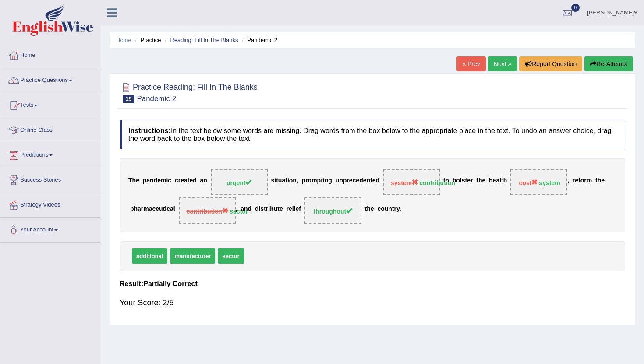
click at [496, 65] on link "Next »" at bounding box center [502, 63] width 29 height 15
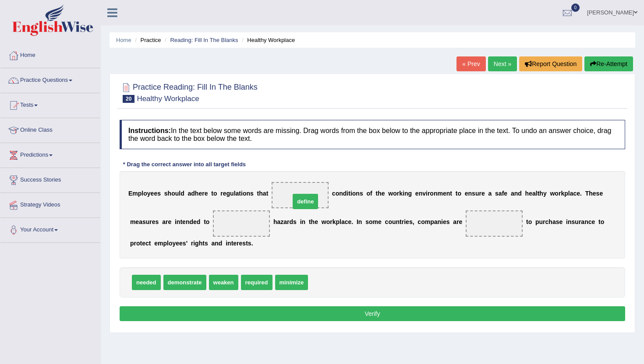
drag, startPoint x: 324, startPoint y: 284, endPoint x: 306, endPoint y: 199, distance: 87.1
drag, startPoint x: 294, startPoint y: 285, endPoint x: 242, endPoint y: 228, distance: 77.5
click at [256, 287] on span "required" at bounding box center [257, 282] width 32 height 15
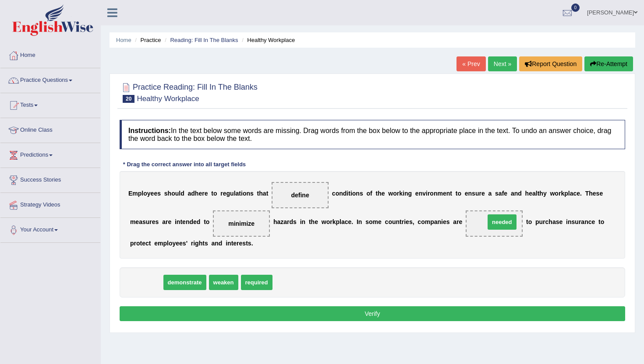
drag, startPoint x: 136, startPoint y: 284, endPoint x: 492, endPoint y: 224, distance: 360.6
click at [391, 309] on button "Verify" at bounding box center [372, 313] width 505 height 15
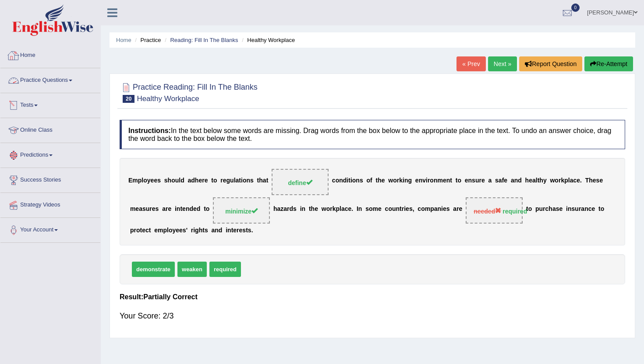
click at [26, 56] on link "Home" at bounding box center [50, 54] width 100 height 22
